Goal: Transaction & Acquisition: Download file/media

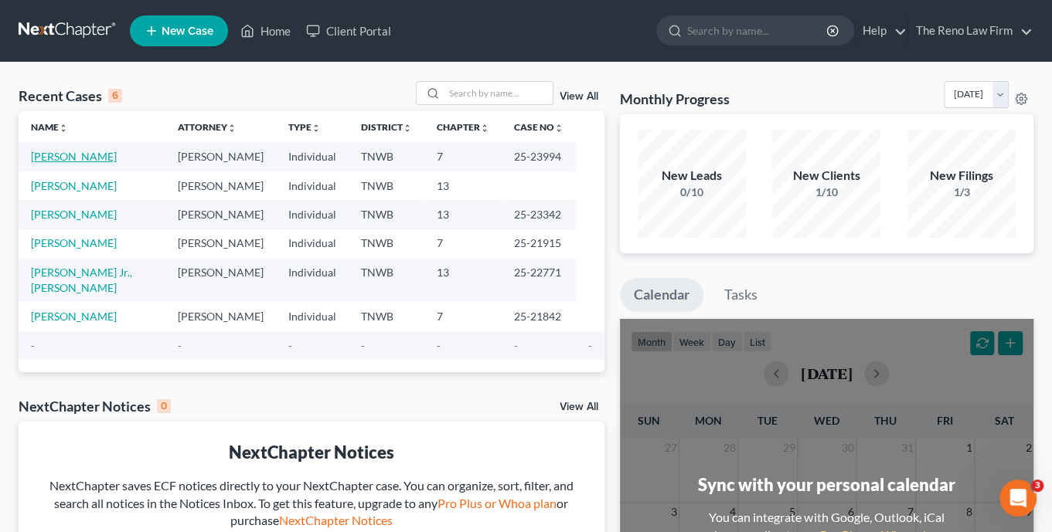
click at [82, 156] on link "[PERSON_NAME]" at bounding box center [74, 156] width 86 height 13
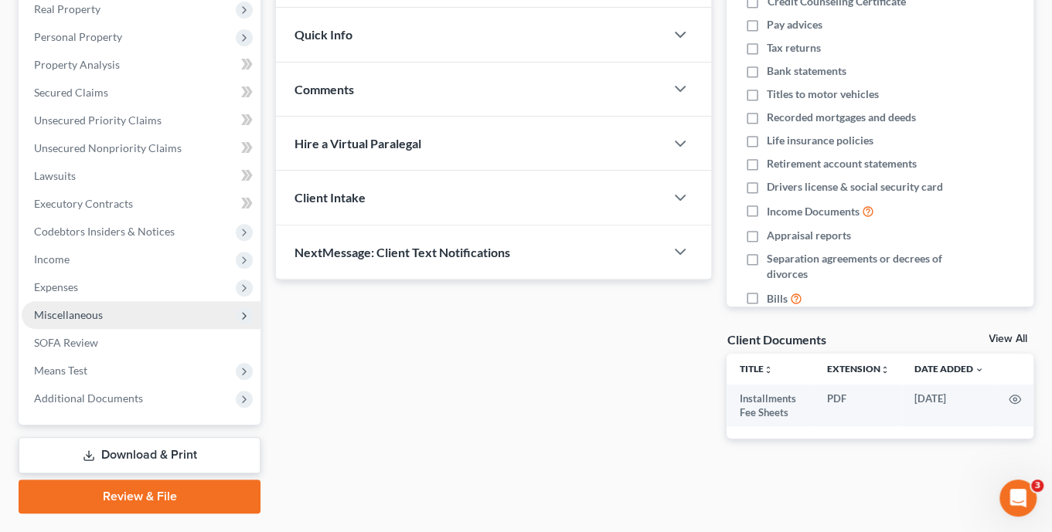
scroll to position [286, 0]
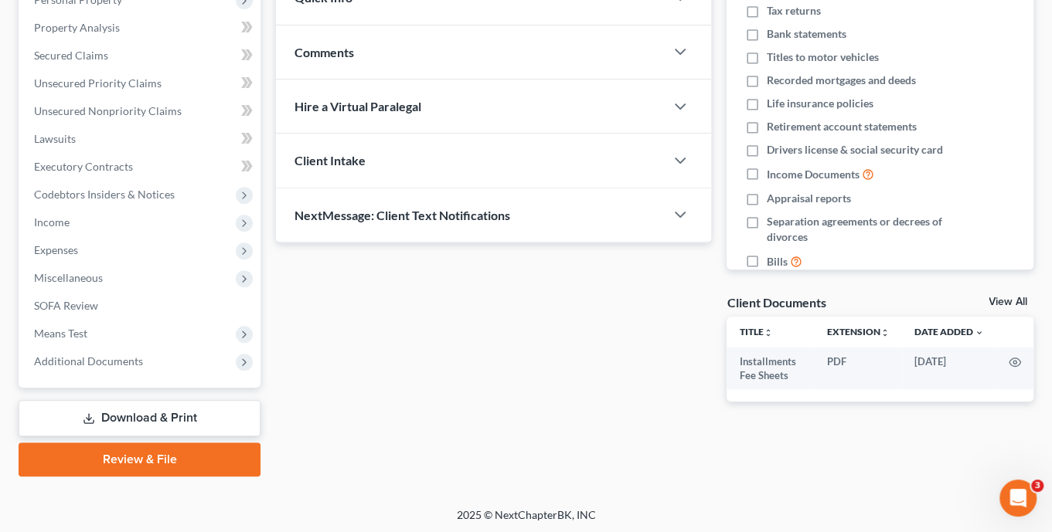
click at [125, 412] on link "Download & Print" at bounding box center [140, 418] width 242 height 36
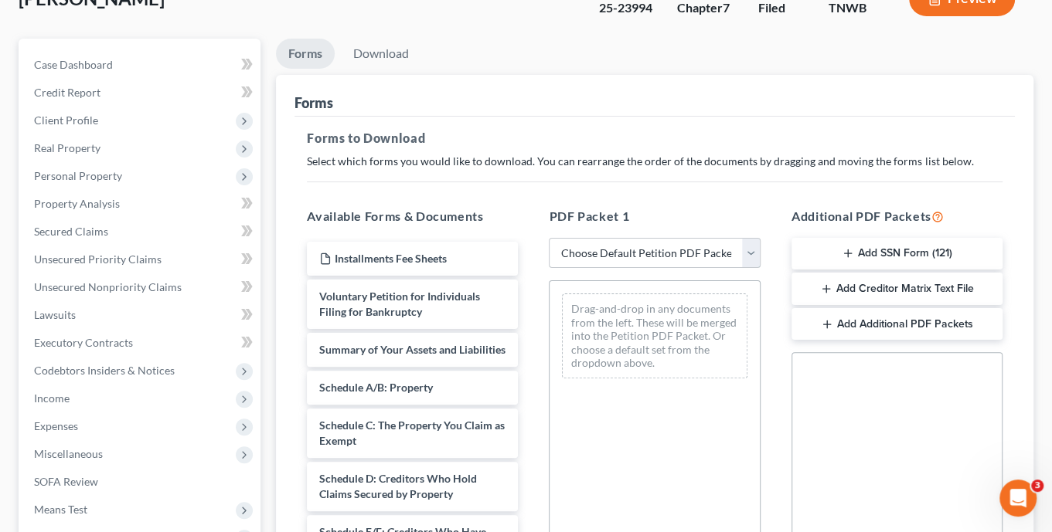
click at [747, 251] on select "Choose Default Petition PDF Packet Complete Bankruptcy Petition (all forms and …" at bounding box center [654, 253] width 211 height 31
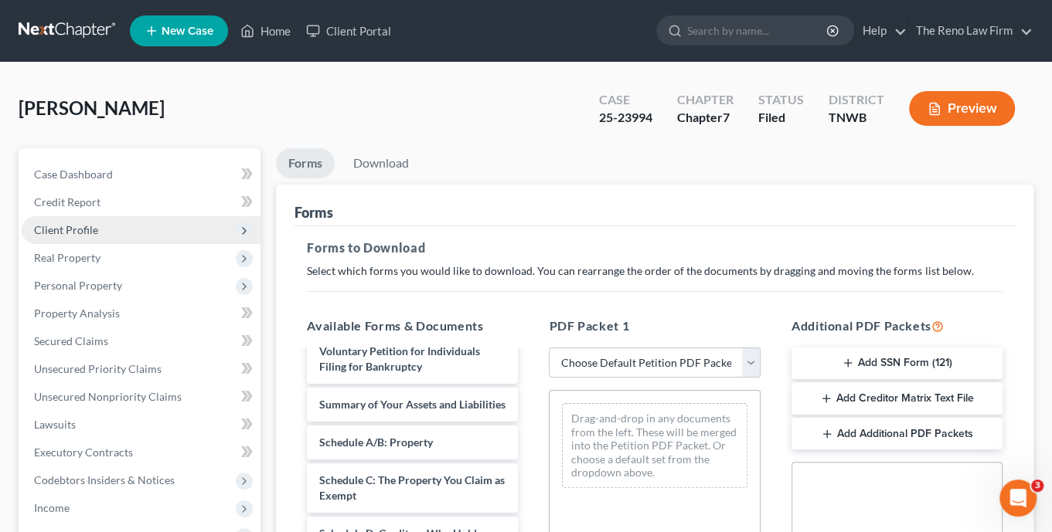
click at [79, 229] on span "Client Profile" at bounding box center [66, 229] width 64 height 13
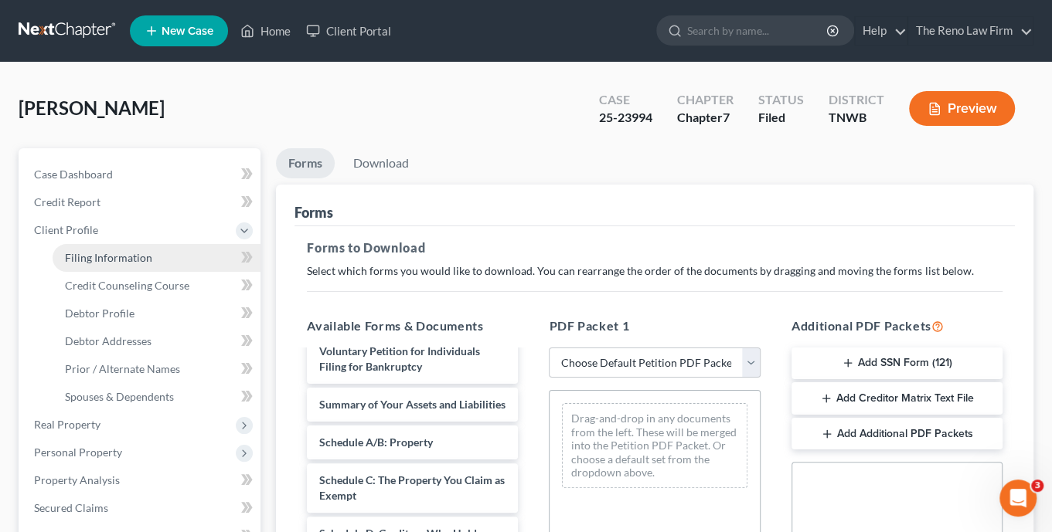
click at [103, 257] on span "Filing Information" at bounding box center [108, 257] width 87 height 13
select select "1"
select select "0"
select select "44"
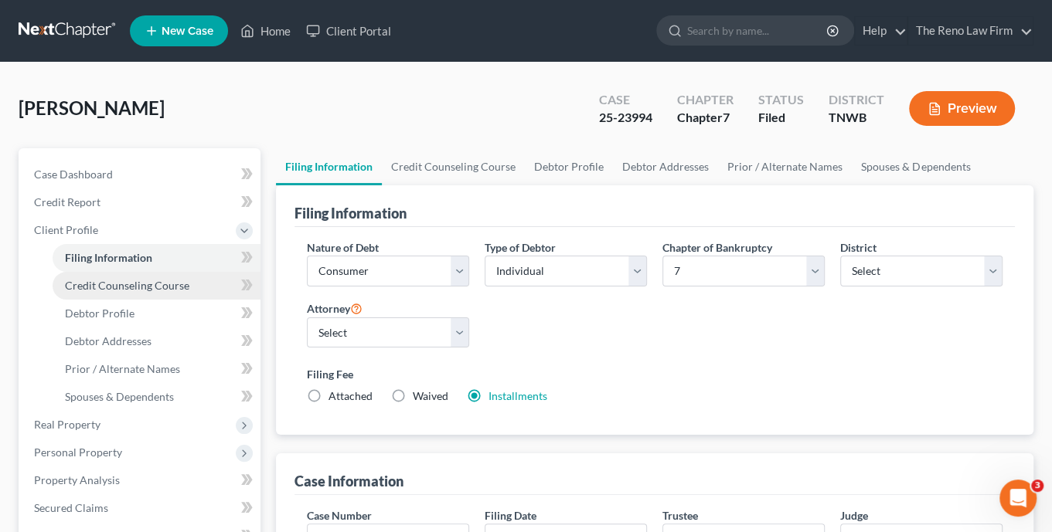
click at [110, 287] on span "Credit Counseling Course" at bounding box center [127, 285] width 124 height 13
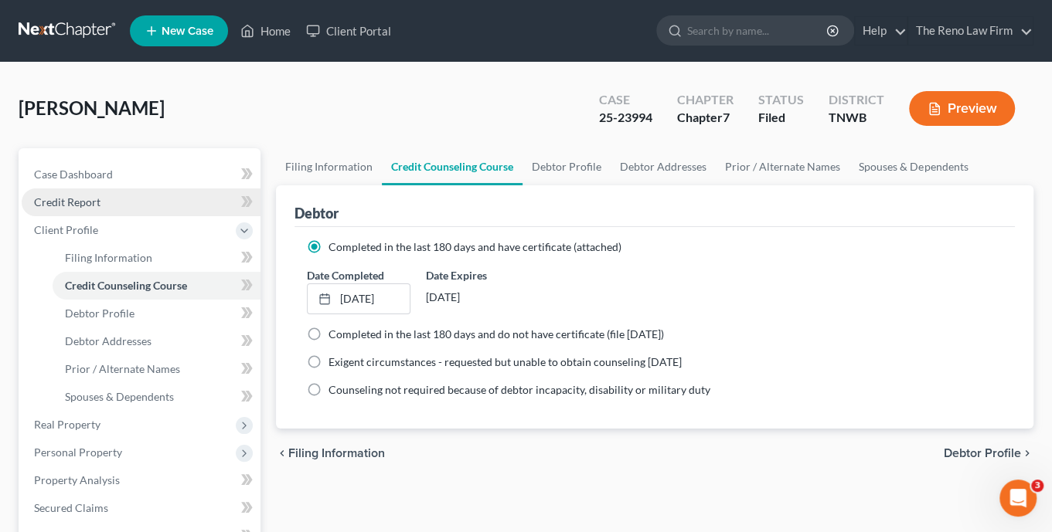
click at [99, 201] on span "Credit Report" at bounding box center [67, 201] width 66 height 13
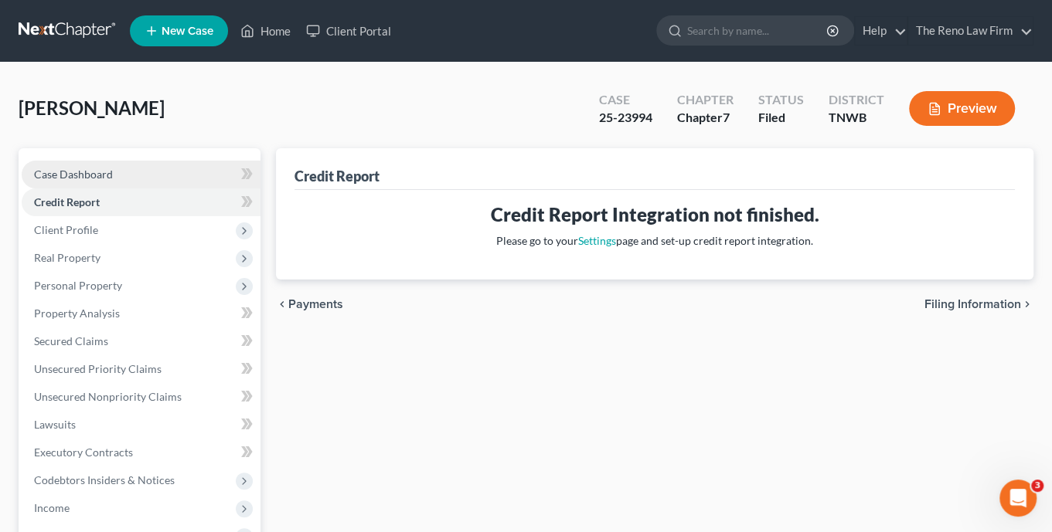
click at [108, 173] on span "Case Dashboard" at bounding box center [73, 174] width 79 height 13
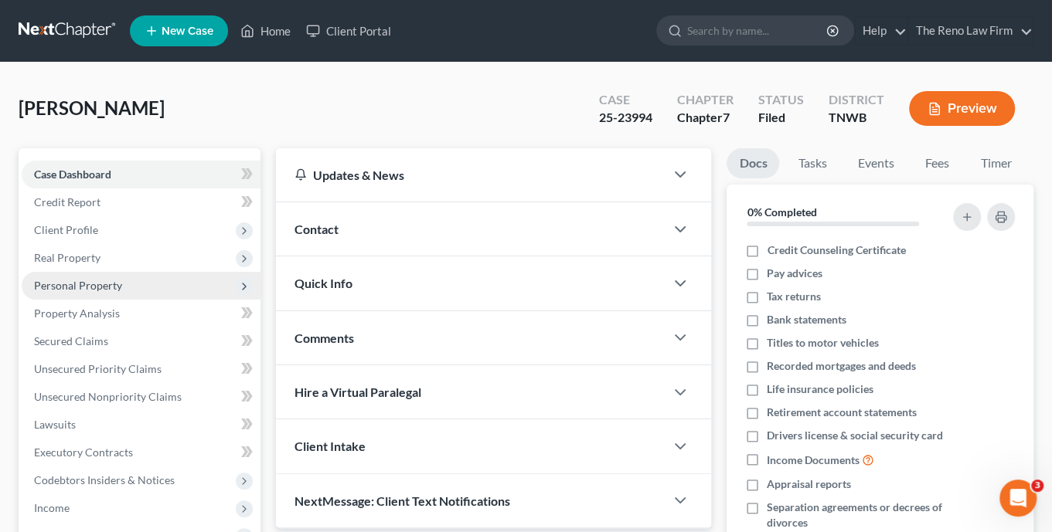
click at [112, 286] on span "Personal Property" at bounding box center [78, 285] width 88 height 13
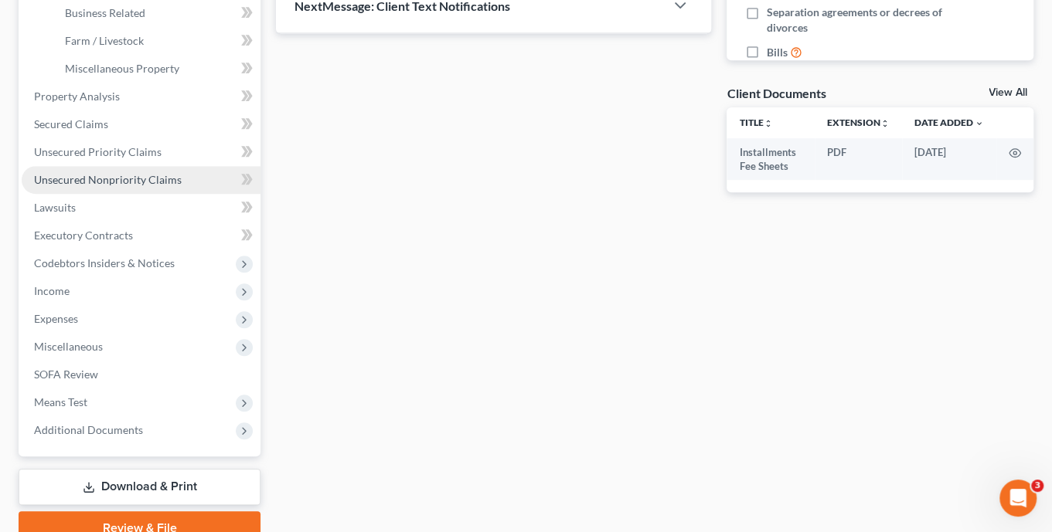
scroll to position [496, 0]
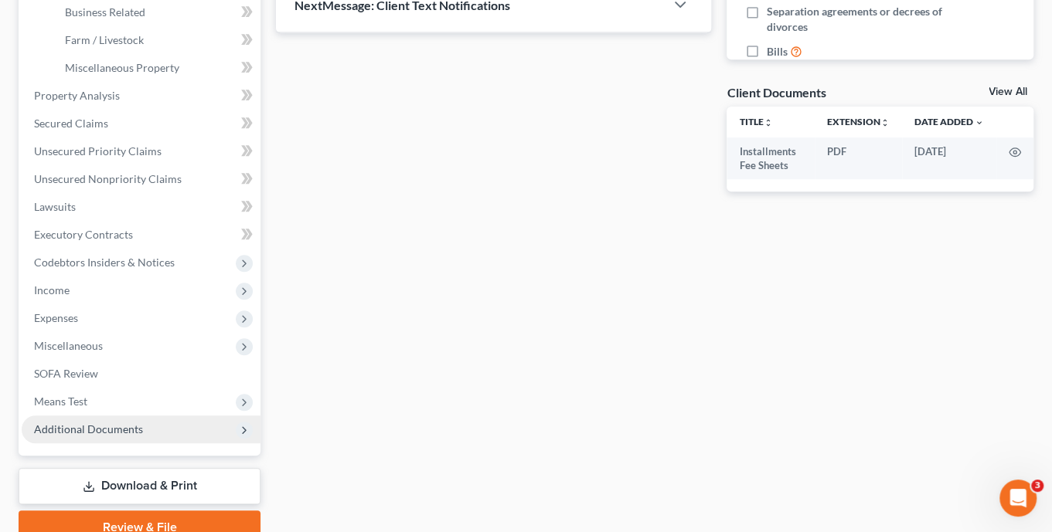
click at [102, 430] on span "Additional Documents" at bounding box center [88, 429] width 109 height 13
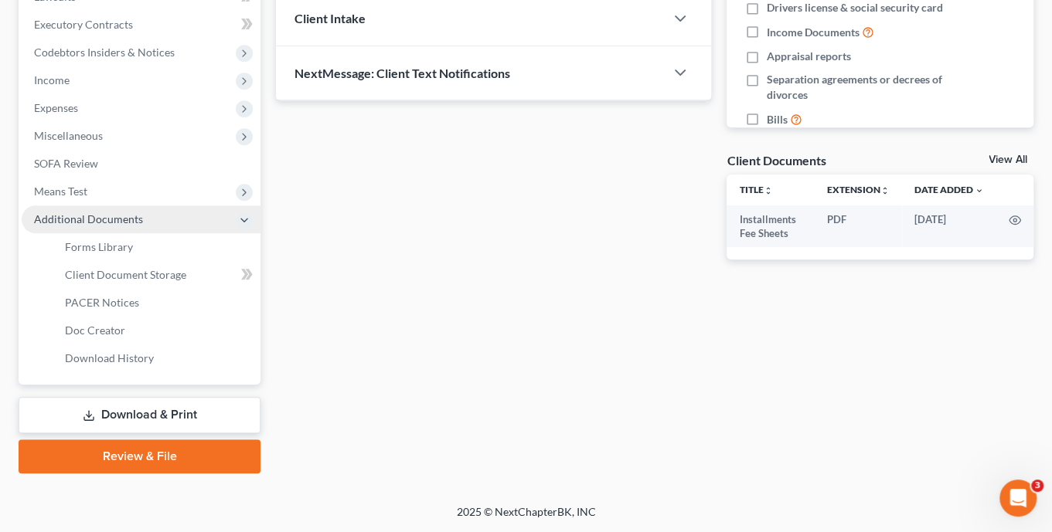
scroll to position [425, 0]
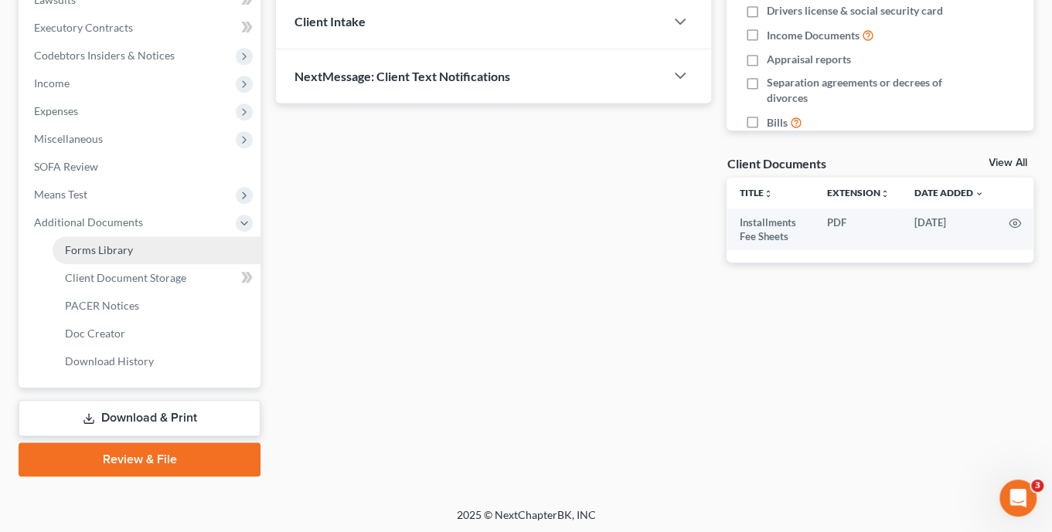
click at [114, 253] on span "Forms Library" at bounding box center [99, 249] width 68 height 13
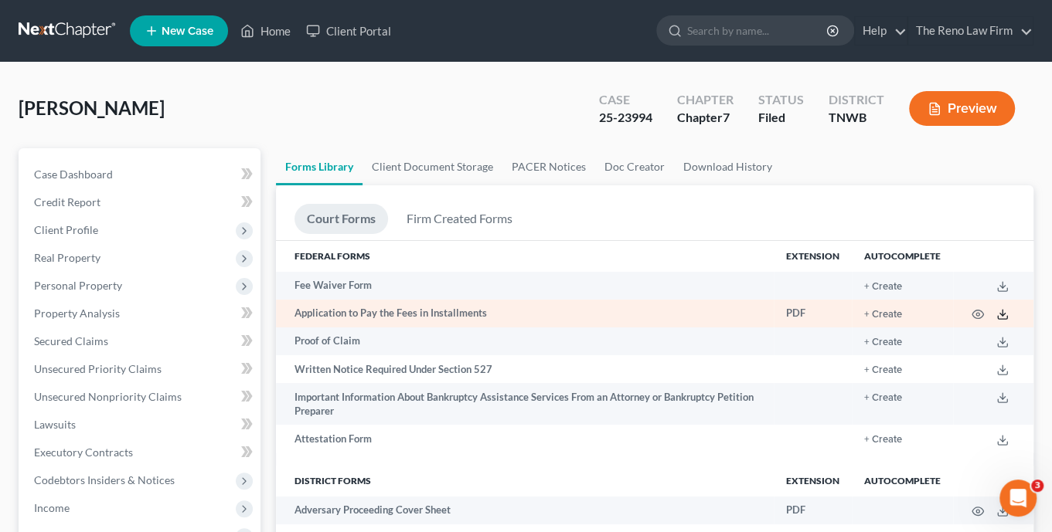
click at [1004, 315] on icon at bounding box center [1002, 314] width 12 height 12
click at [883, 314] on button "+ Create" at bounding box center [883, 315] width 38 height 10
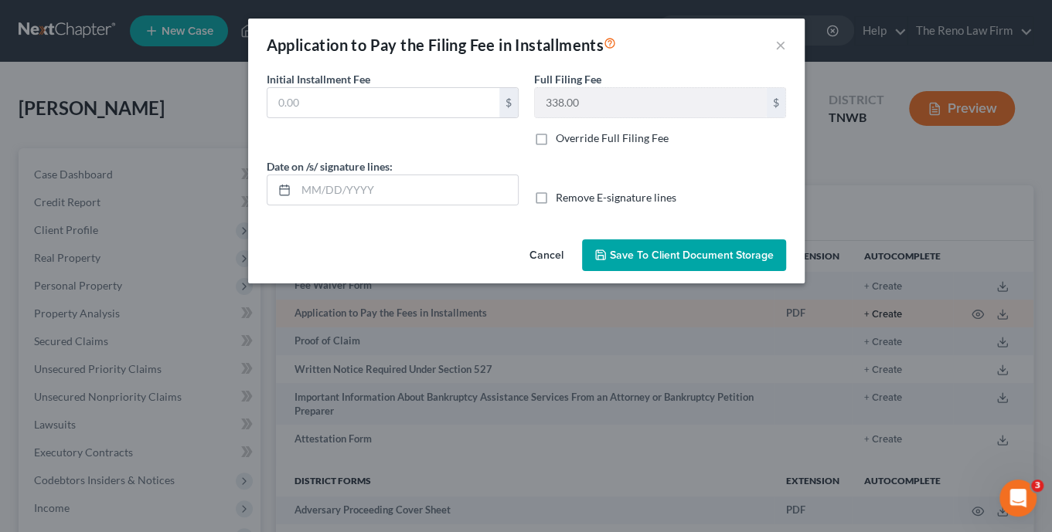
type input "0.00"
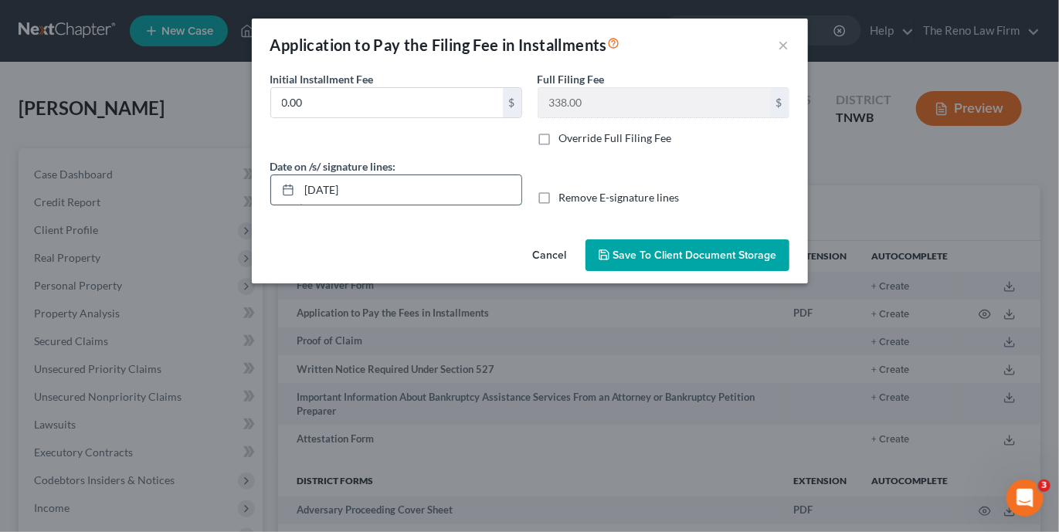
click at [313, 189] on input "[DATE]" at bounding box center [411, 189] width 222 height 29
click at [317, 189] on input "[DATE]" at bounding box center [411, 189] width 222 height 29
drag, startPoint x: 320, startPoint y: 191, endPoint x: 332, endPoint y: 190, distance: 12.4
click at [332, 190] on input "[DATE]" at bounding box center [411, 189] width 222 height 29
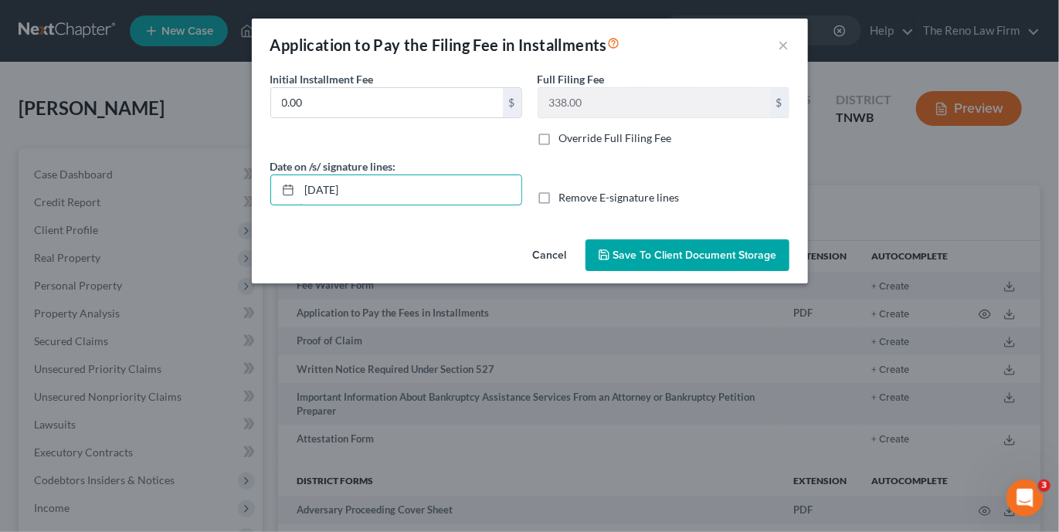
type input "[DATE]"
click at [665, 247] on button "Save to Client Document Storage" at bounding box center [688, 256] width 204 height 32
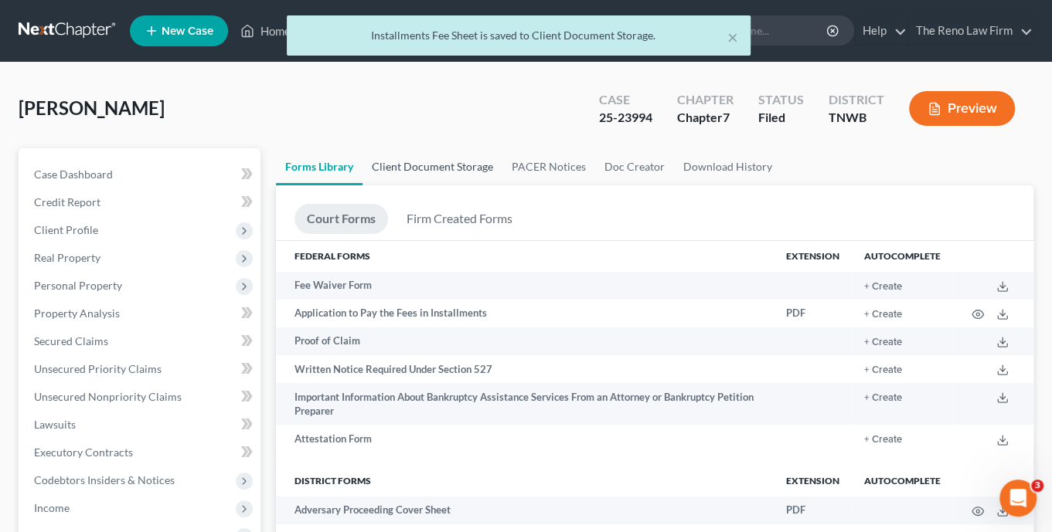
click at [440, 165] on link "Client Document Storage" at bounding box center [432, 166] width 140 height 37
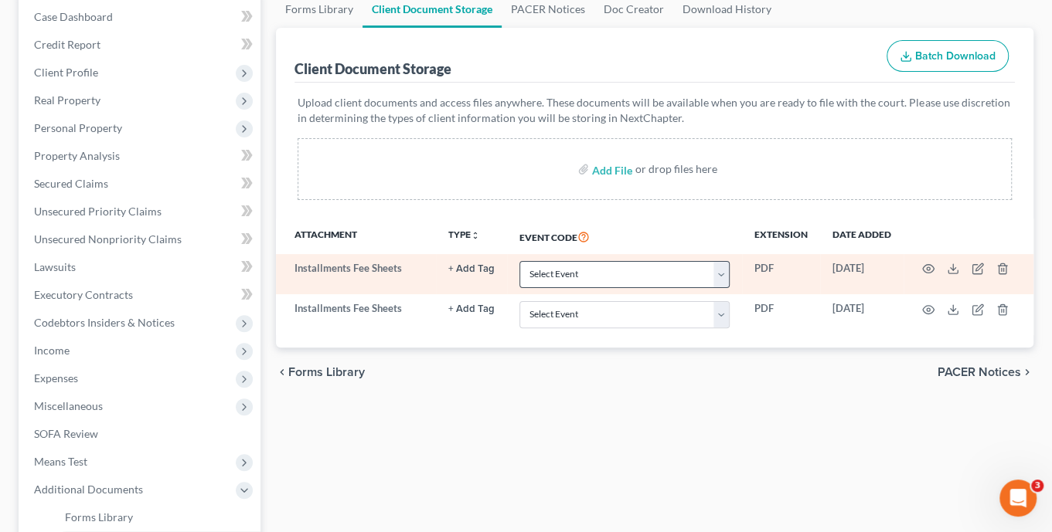
scroll to position [165, 0]
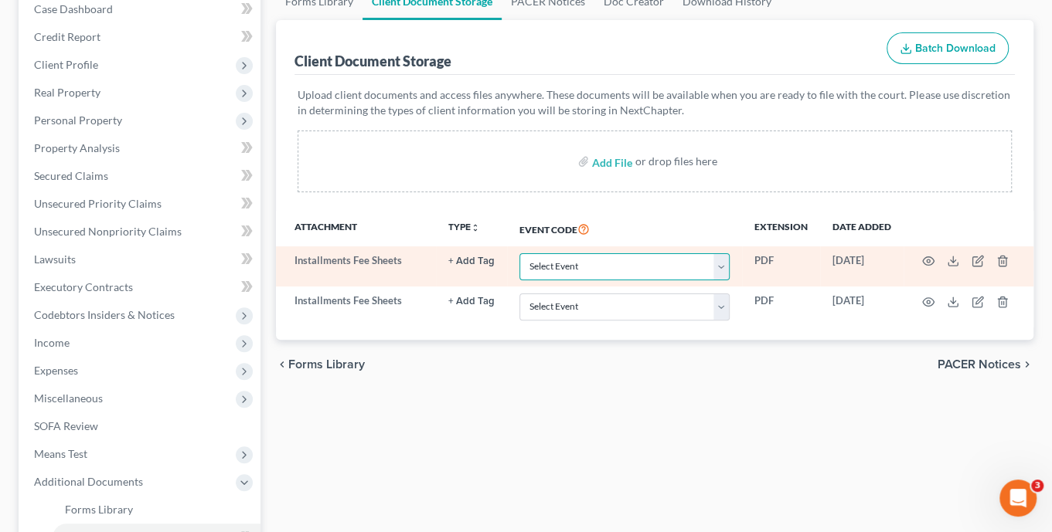
click at [725, 269] on select "Select Event 20 Largest Unsecured Creditors Amended Creditor Matrix (Fee) Amend…" at bounding box center [624, 266] width 210 height 27
click at [979, 263] on icon "button" at bounding box center [977, 261] width 12 height 12
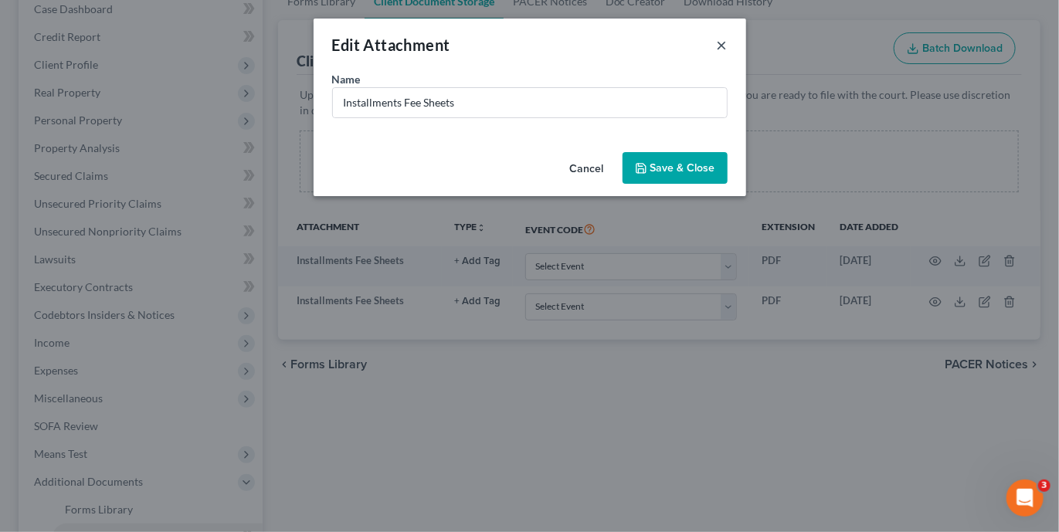
click at [720, 47] on button "×" at bounding box center [722, 45] width 11 height 19
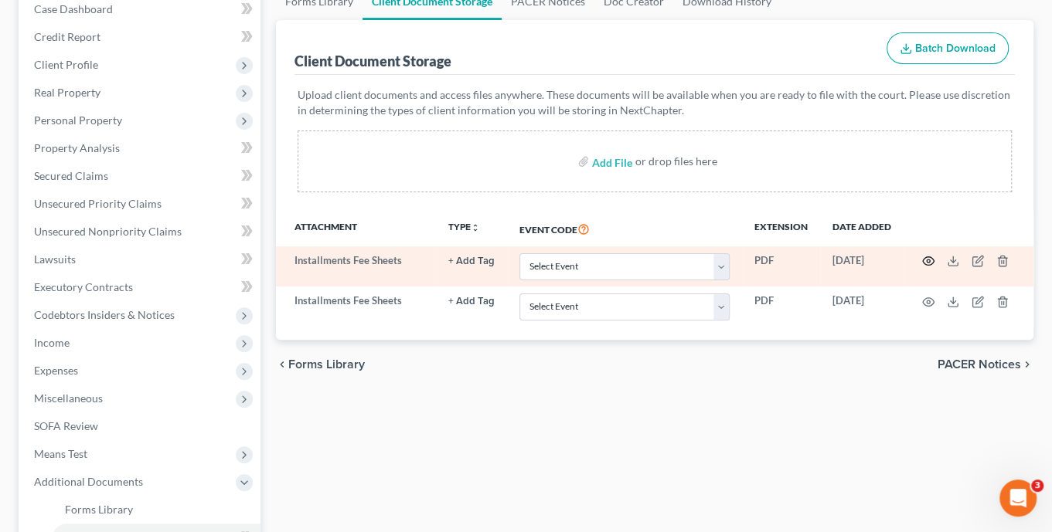
click at [927, 260] on icon "button" at bounding box center [928, 261] width 12 height 12
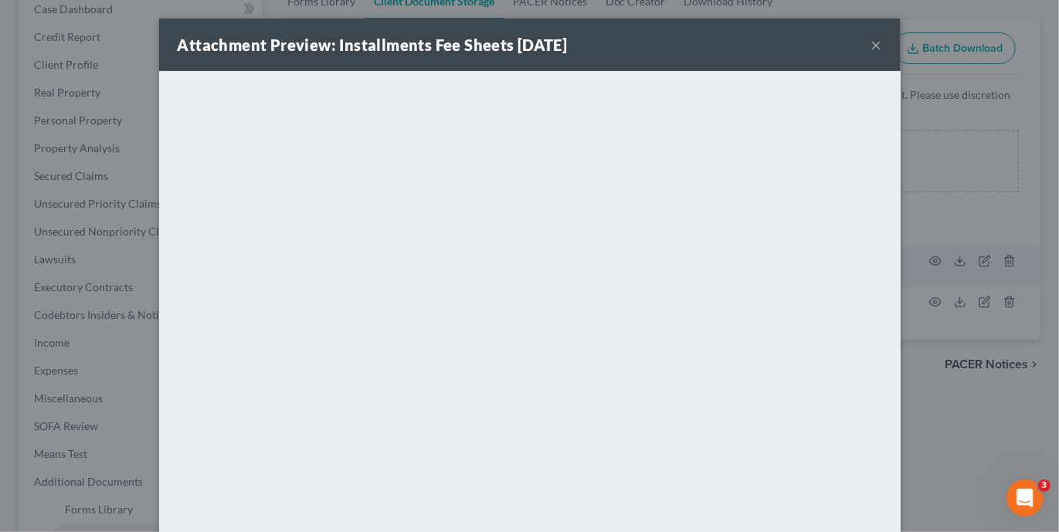
click at [875, 42] on button "×" at bounding box center [876, 45] width 11 height 19
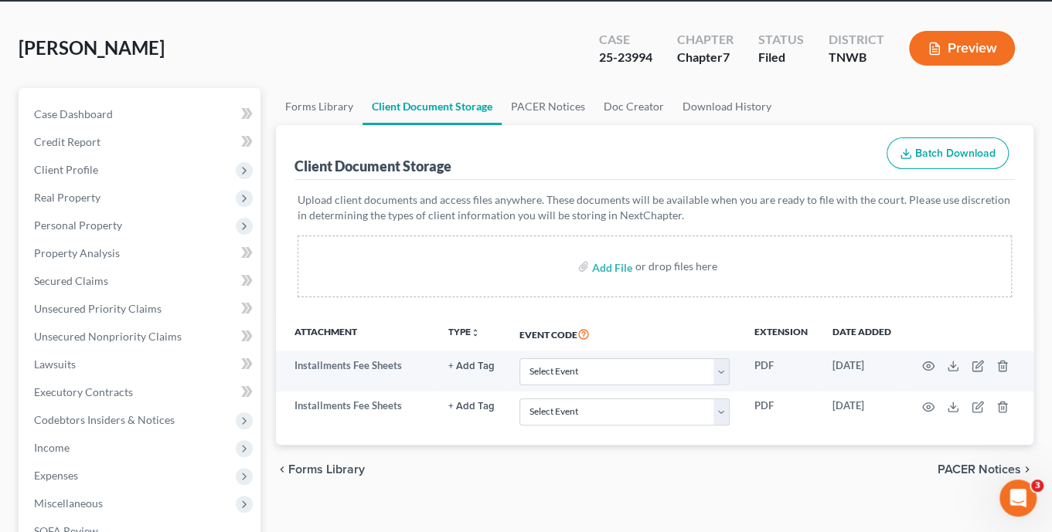
scroll to position [55, 0]
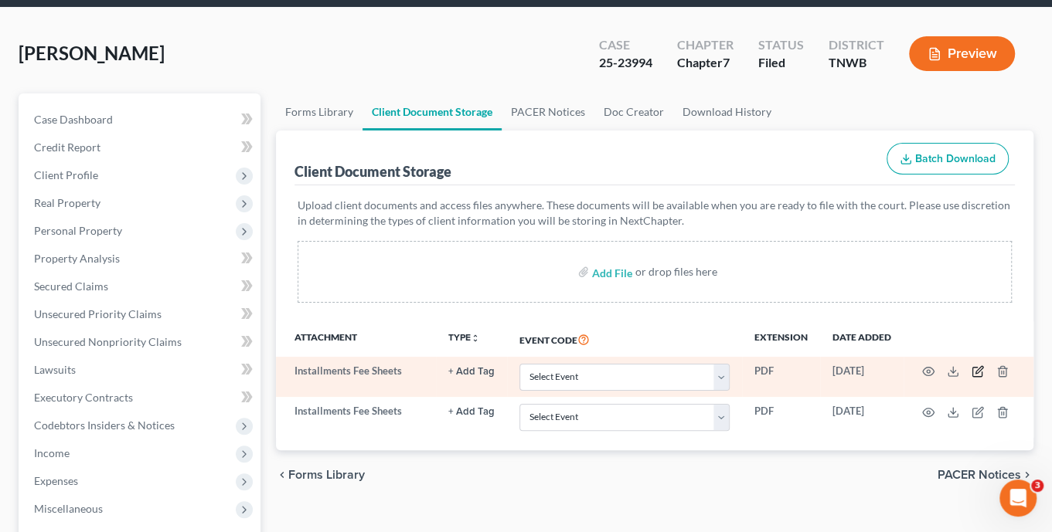
click at [977, 370] on icon "button" at bounding box center [977, 371] width 12 height 12
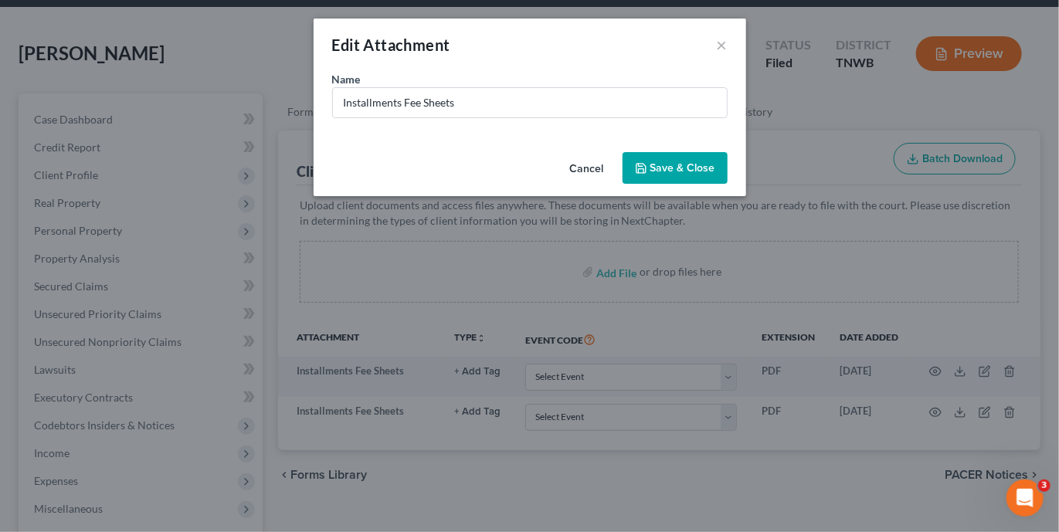
click at [676, 172] on span "Save & Close" at bounding box center [683, 167] width 65 height 13
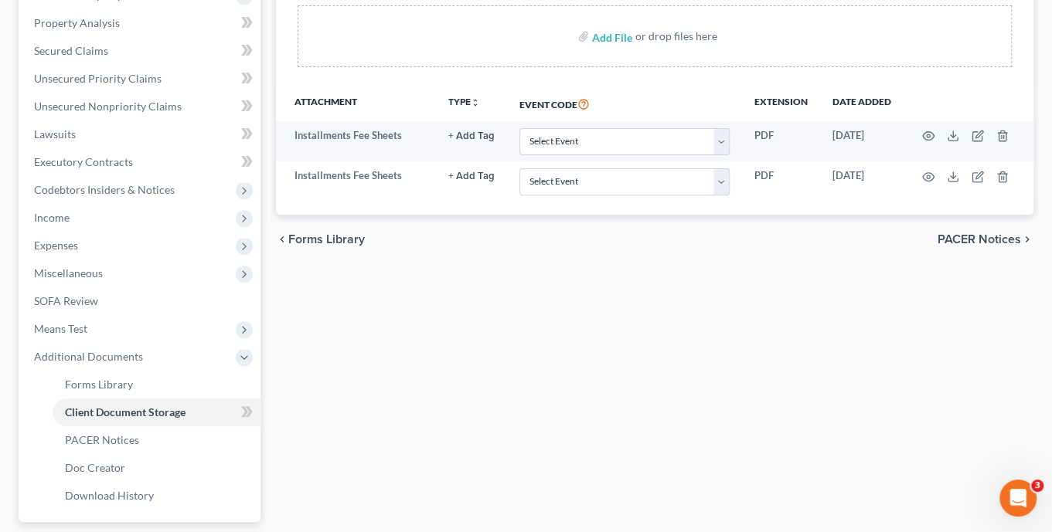
scroll to position [331, 0]
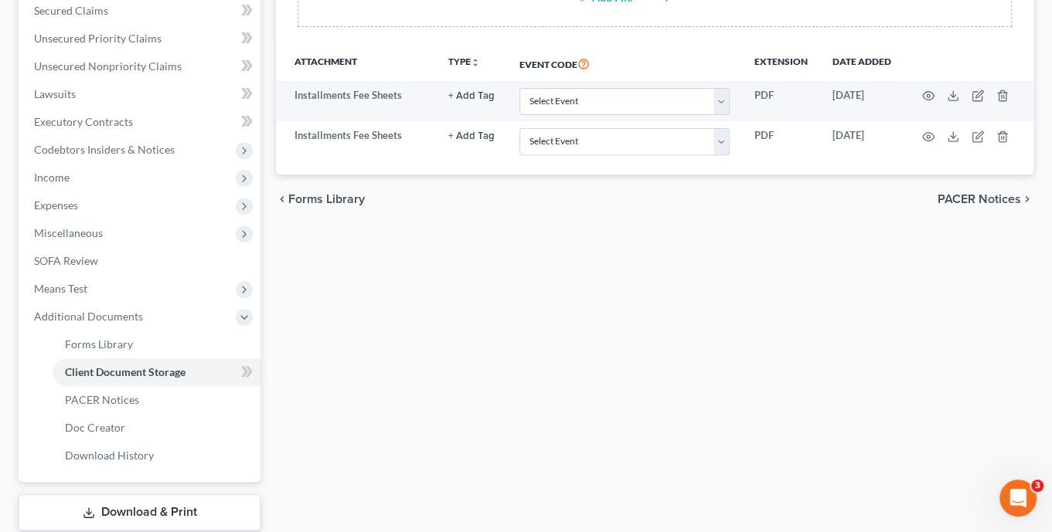
click at [147, 509] on link "Download & Print" at bounding box center [140, 512] width 242 height 36
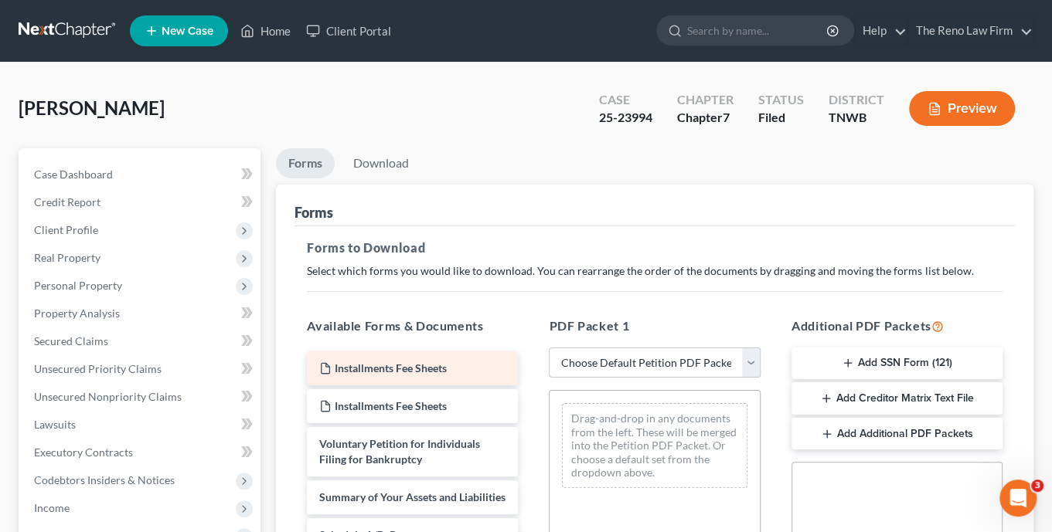
click at [392, 373] on div "Installments Fee Sheets" at bounding box center [412, 369] width 211 height 34
click at [407, 363] on span "Installments Fee Sheets" at bounding box center [391, 368] width 112 height 13
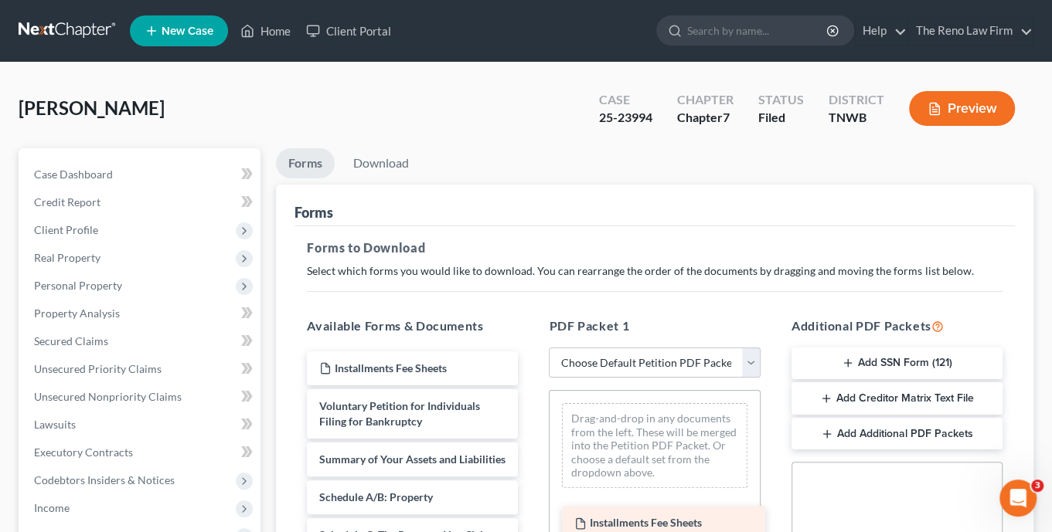
drag, startPoint x: 408, startPoint y: 363, endPoint x: 663, endPoint y: 519, distance: 298.9
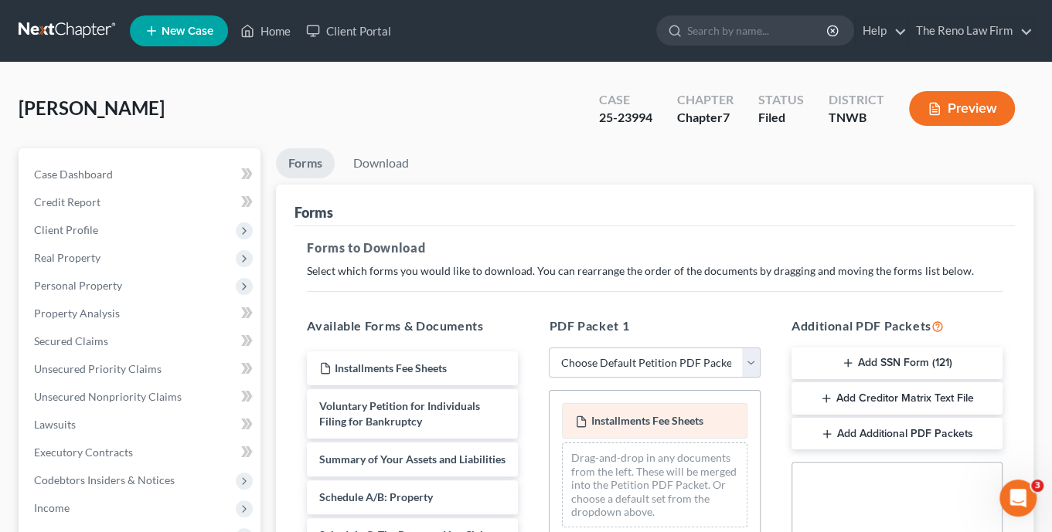
click at [617, 414] on span "Installments Fee Sheets" at bounding box center [646, 420] width 112 height 13
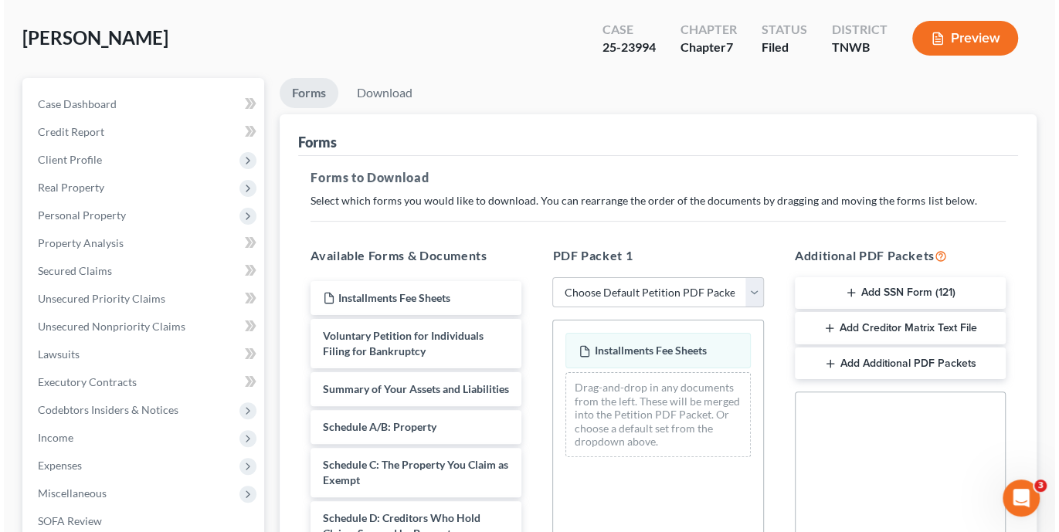
scroll to position [110, 0]
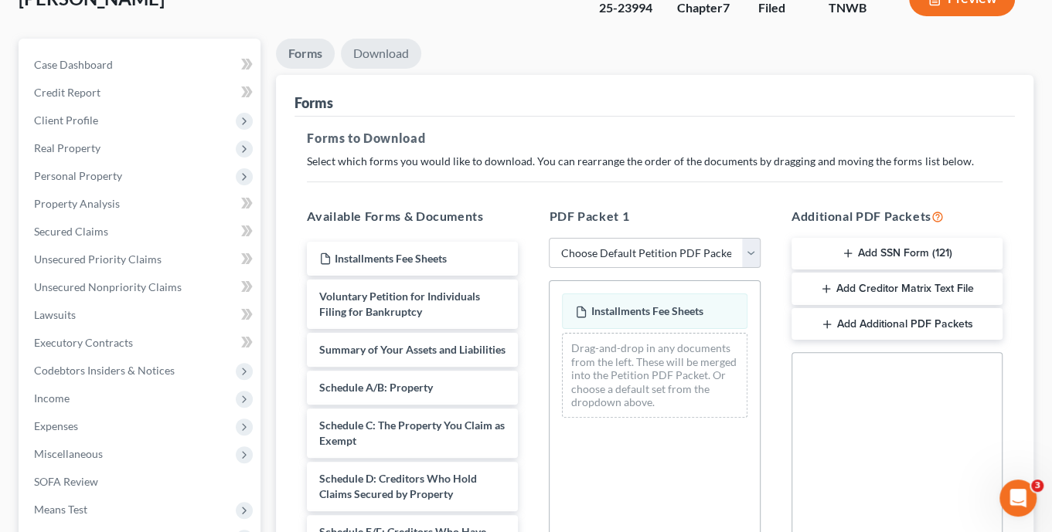
click at [390, 49] on link "Download" at bounding box center [381, 54] width 80 height 30
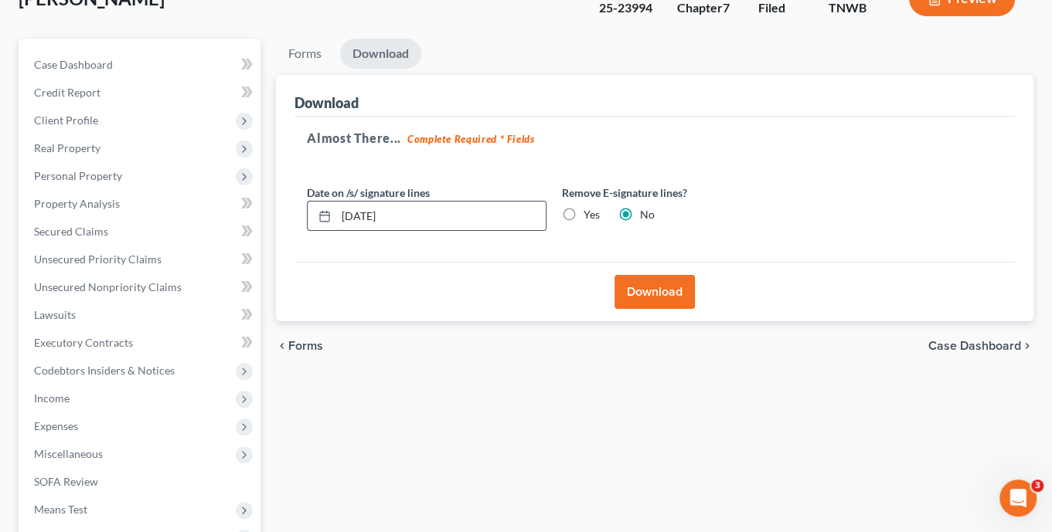
click at [353, 220] on input "[DATE]" at bounding box center [440, 216] width 209 height 29
click at [369, 215] on input "[DATE]" at bounding box center [440, 216] width 209 height 29
drag, startPoint x: 359, startPoint y: 214, endPoint x: 369, endPoint y: 213, distance: 9.3
click at [369, 213] on input "[DATE]" at bounding box center [440, 216] width 209 height 29
type input "[DATE]"
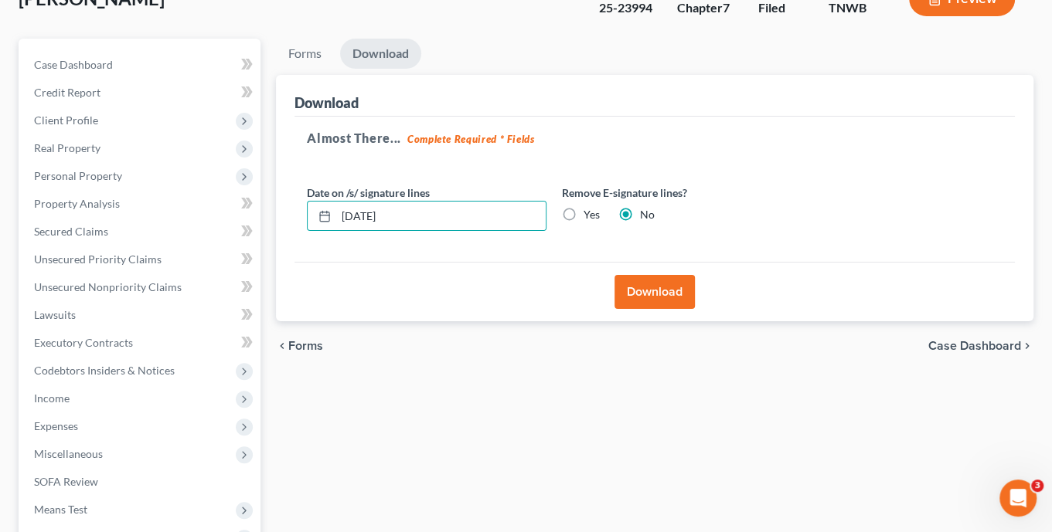
click at [653, 286] on button "Download" at bounding box center [654, 292] width 80 height 34
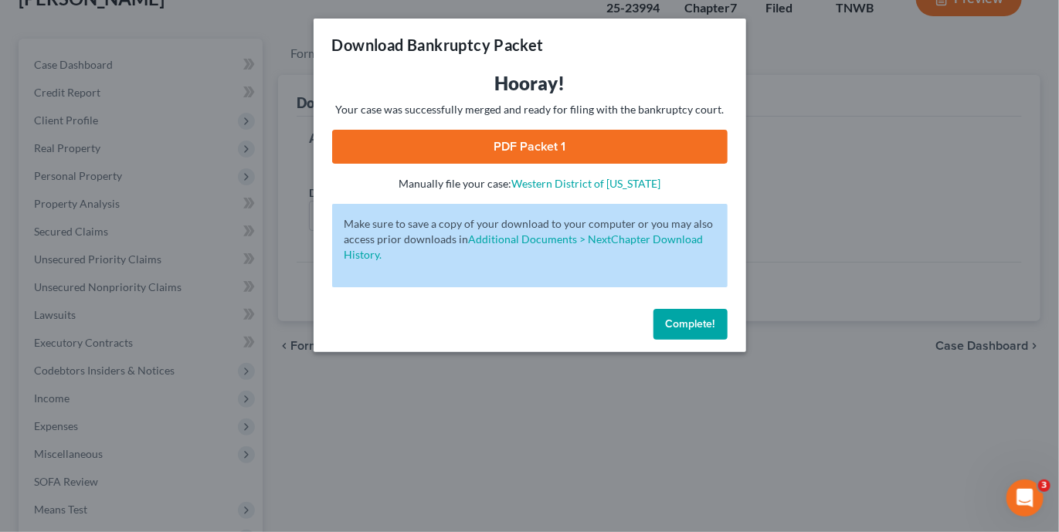
click at [518, 139] on link "PDF Packet 1" at bounding box center [530, 147] width 396 height 34
